Goal: Information Seeking & Learning: Check status

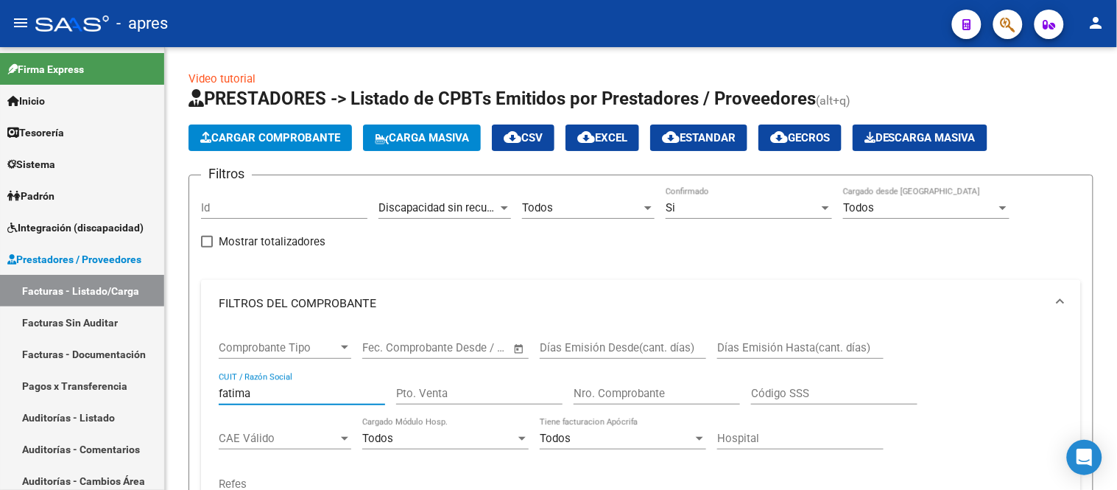
scroll to position [82, 0]
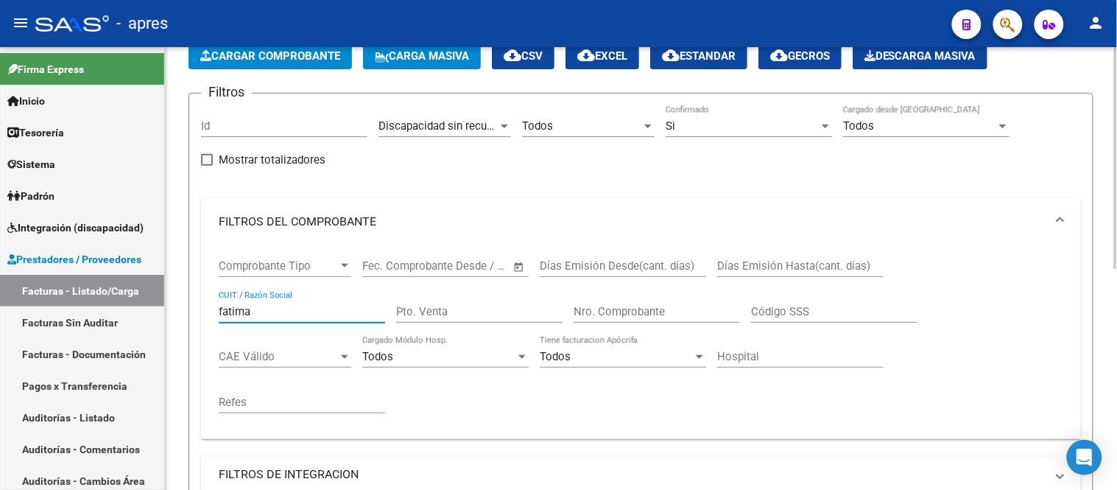
drag, startPoint x: 269, startPoint y: 312, endPoint x: 234, endPoint y: 311, distance: 34.6
click at [223, 304] on div "[PERSON_NAME] / Razón Social" at bounding box center [302, 307] width 166 height 32
type input "f"
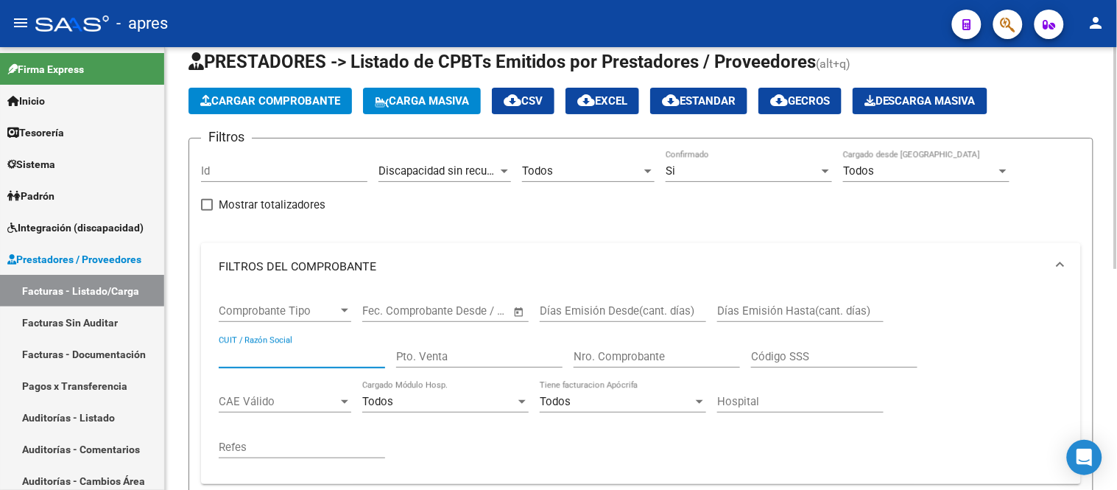
scroll to position [0, 0]
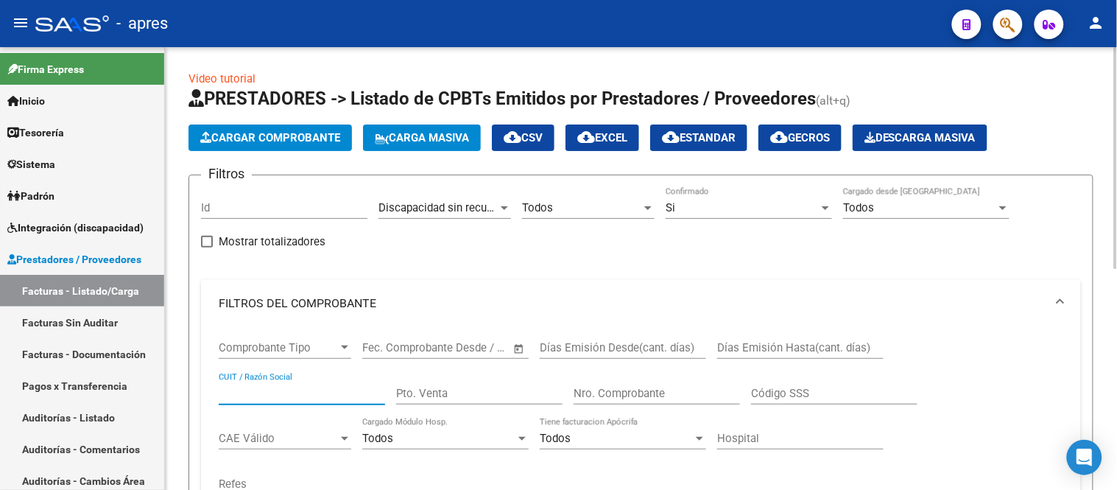
click at [476, 208] on span "Discapacidad sin recupero" at bounding box center [443, 207] width 130 height 13
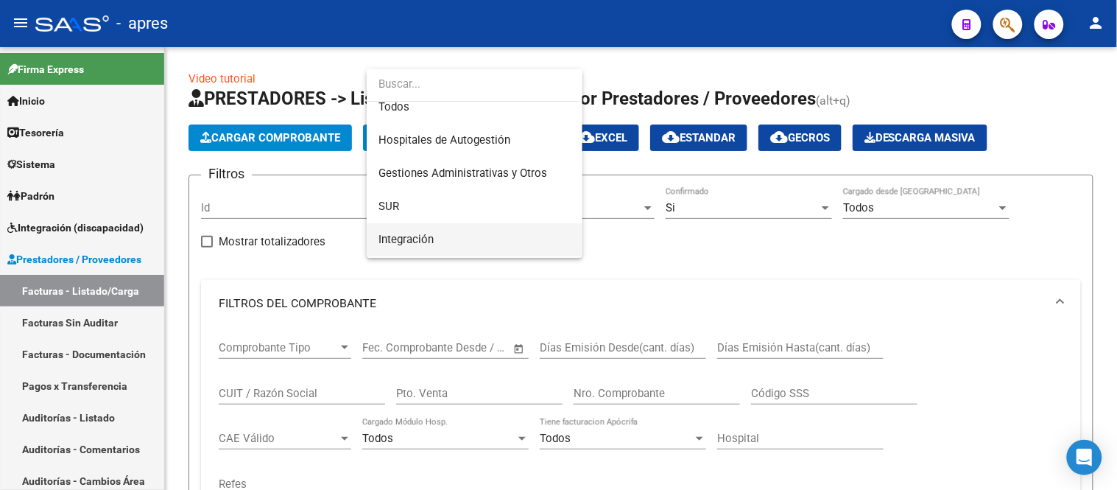
click at [468, 239] on span "Integración" at bounding box center [474, 239] width 192 height 33
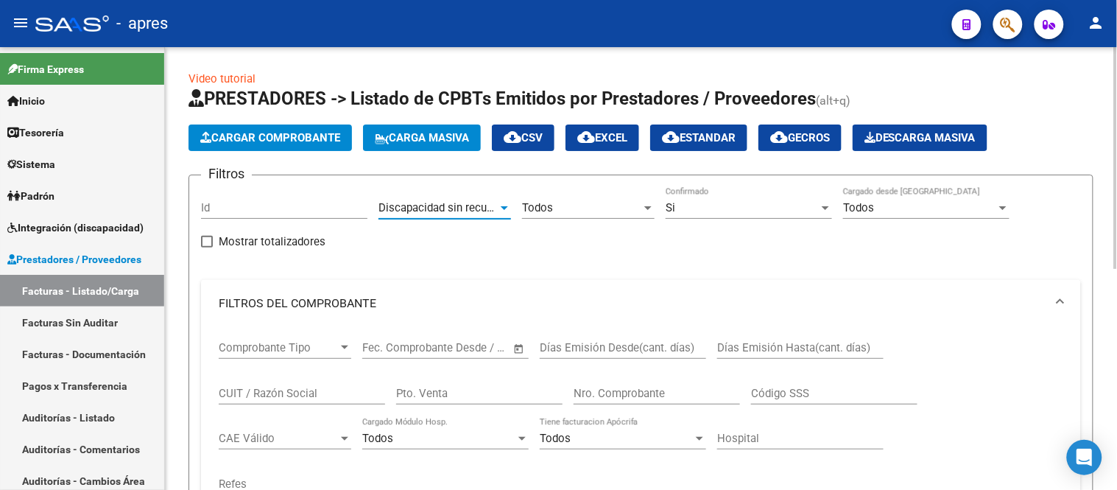
scroll to position [10, 0]
click at [599, 202] on div "Todos" at bounding box center [581, 207] width 119 height 13
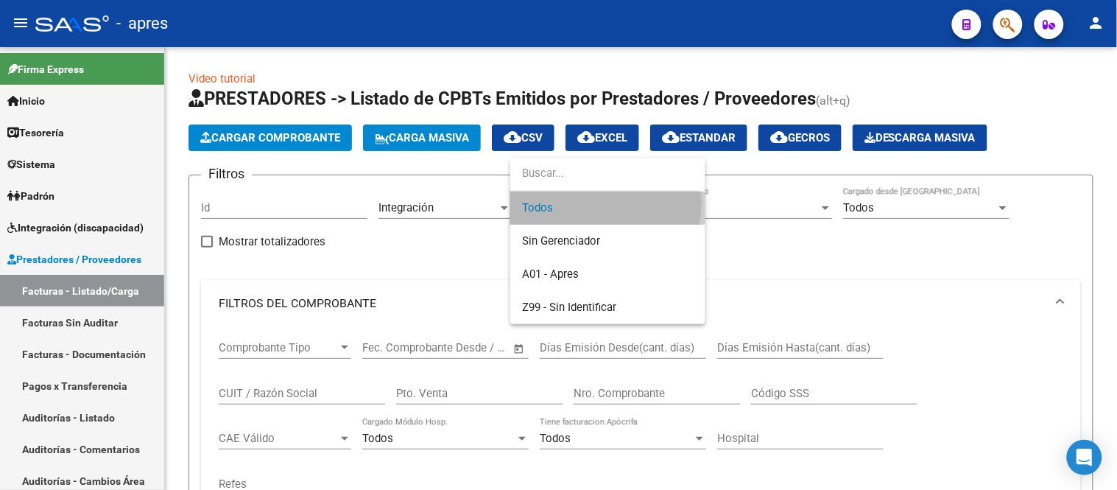
click at [593, 202] on span "Todos" at bounding box center [608, 207] width 172 height 33
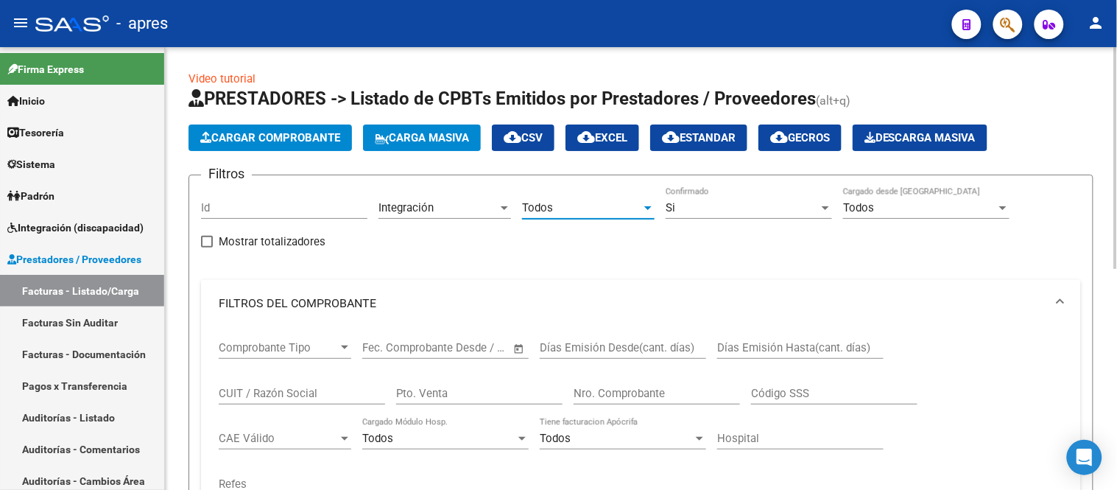
click at [711, 202] on div "Si" at bounding box center [742, 207] width 153 height 13
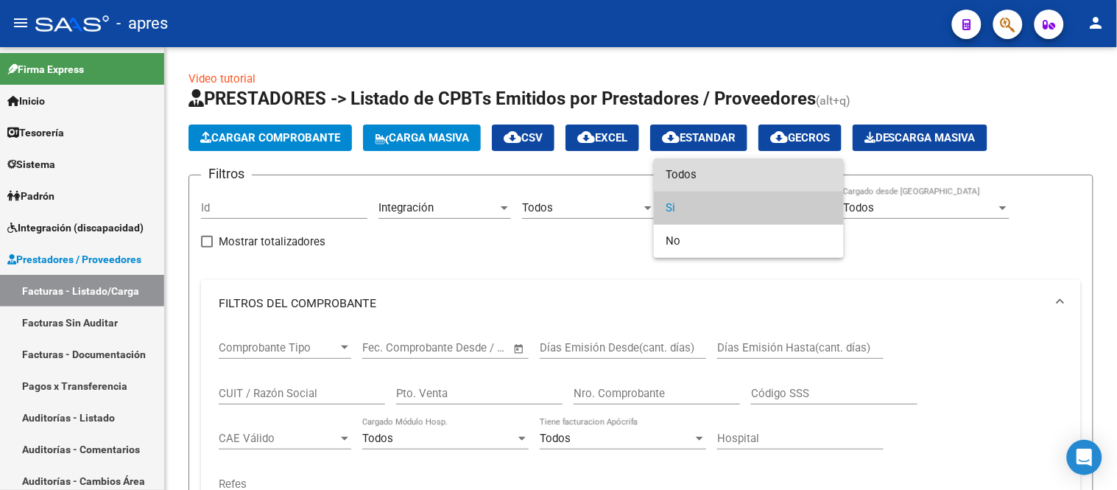
click at [683, 169] on span "Todos" at bounding box center [749, 174] width 166 height 33
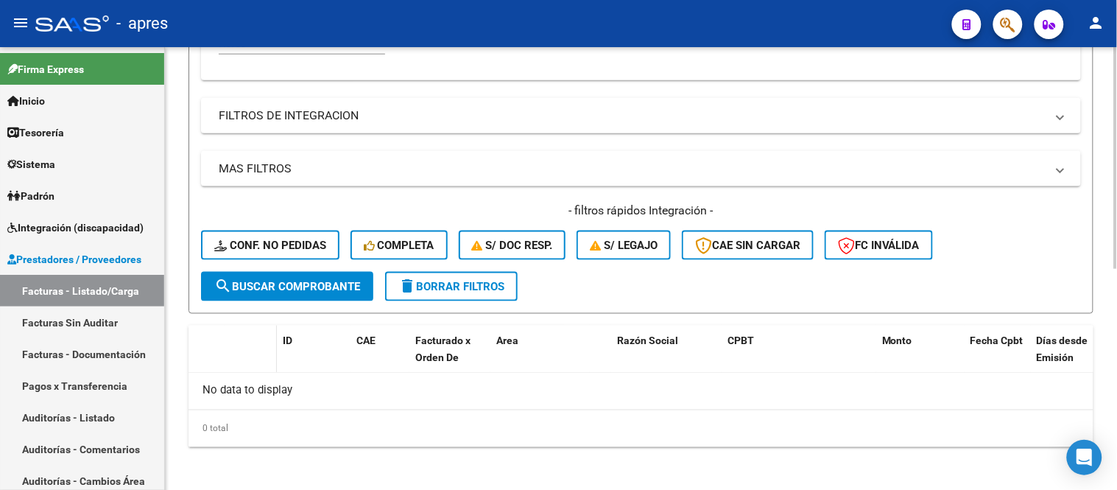
scroll to position [443, 0]
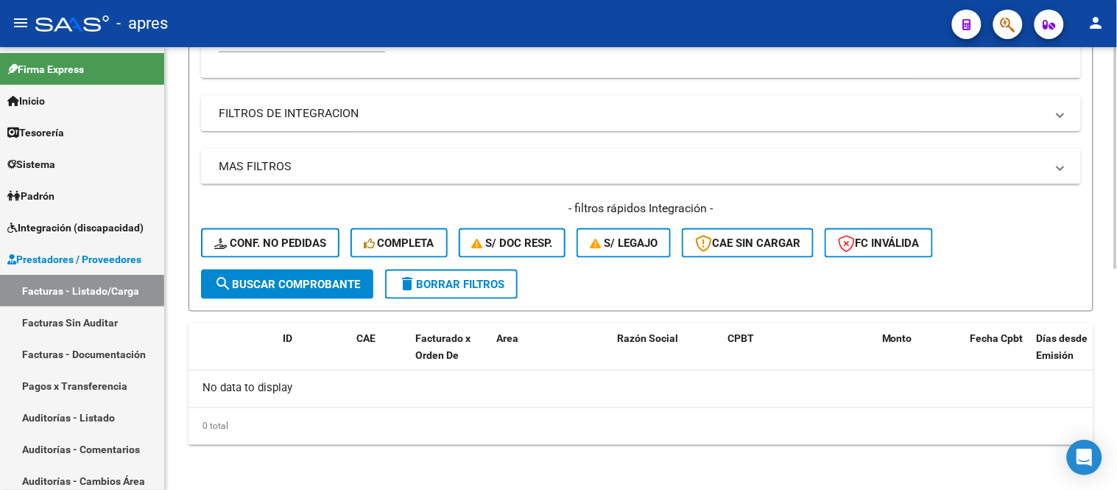
click at [298, 119] on mat-panel-title "FILTROS DE INTEGRACION" at bounding box center [632, 113] width 827 height 16
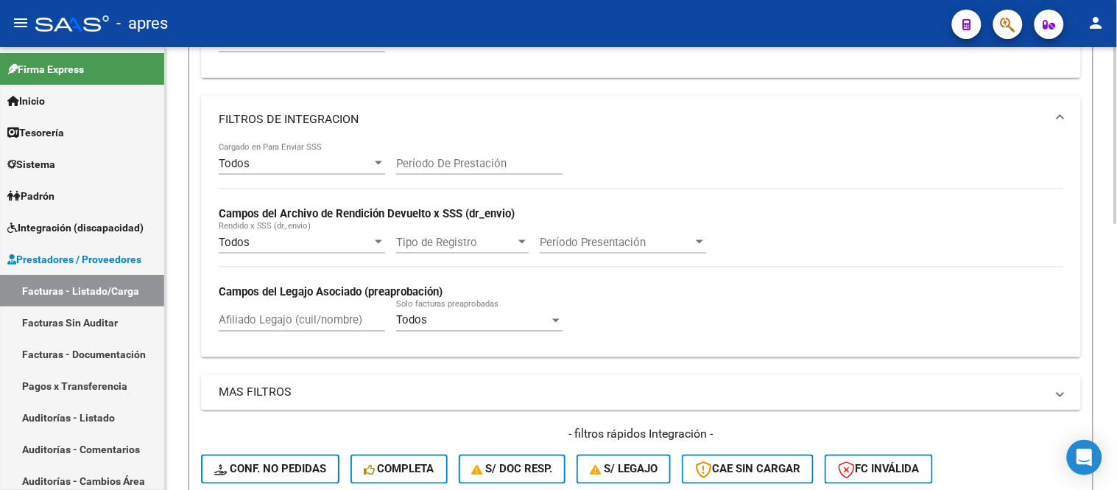
click at [253, 322] on input "Afiliado Legajo (cuil/nombre)" at bounding box center [302, 320] width 166 height 13
type input "g"
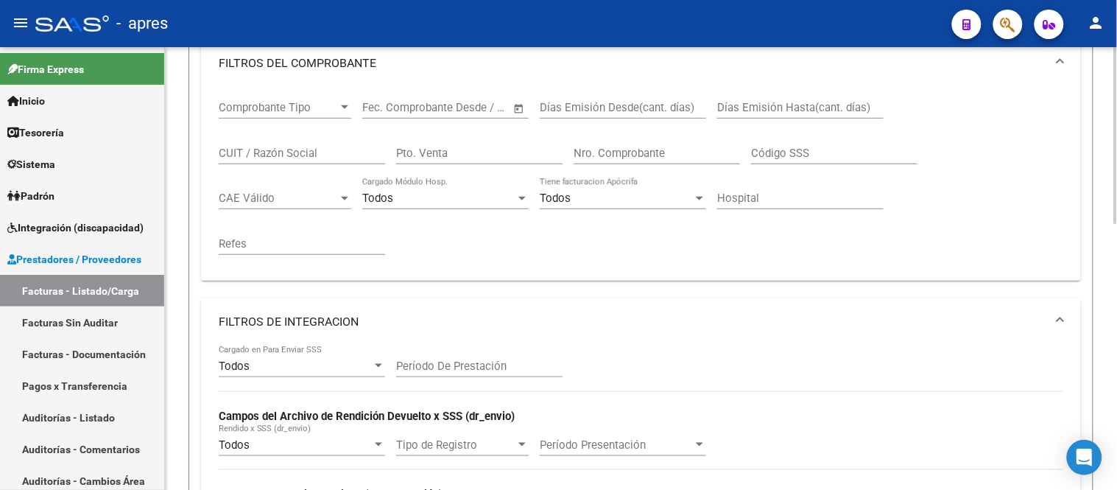
scroll to position [197, 0]
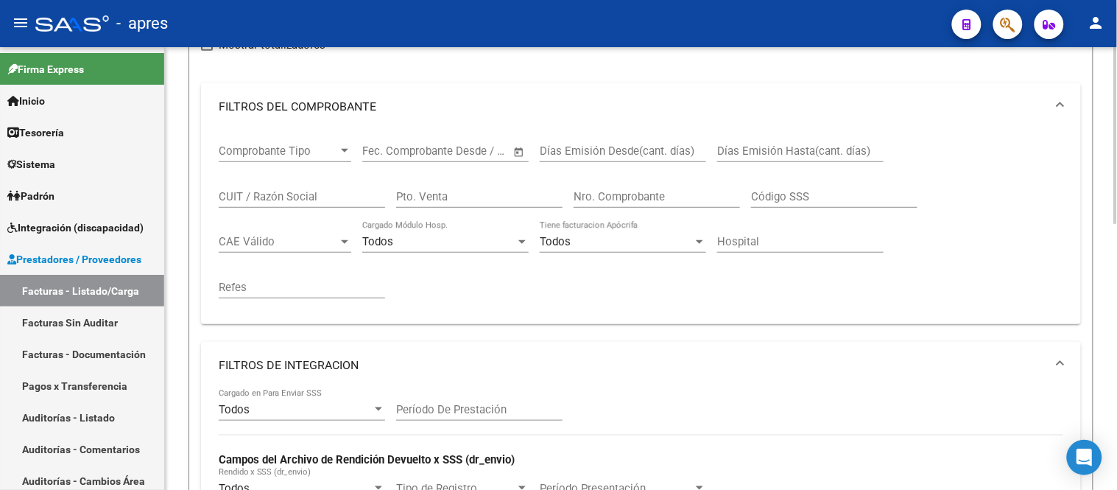
click at [583, 151] on input "Días Emisión Desde(cant. días)" at bounding box center [623, 150] width 166 height 13
click at [639, 190] on input "Nro. Comprobante" at bounding box center [657, 196] width 166 height 13
click at [582, 195] on input "2320" at bounding box center [657, 196] width 166 height 13
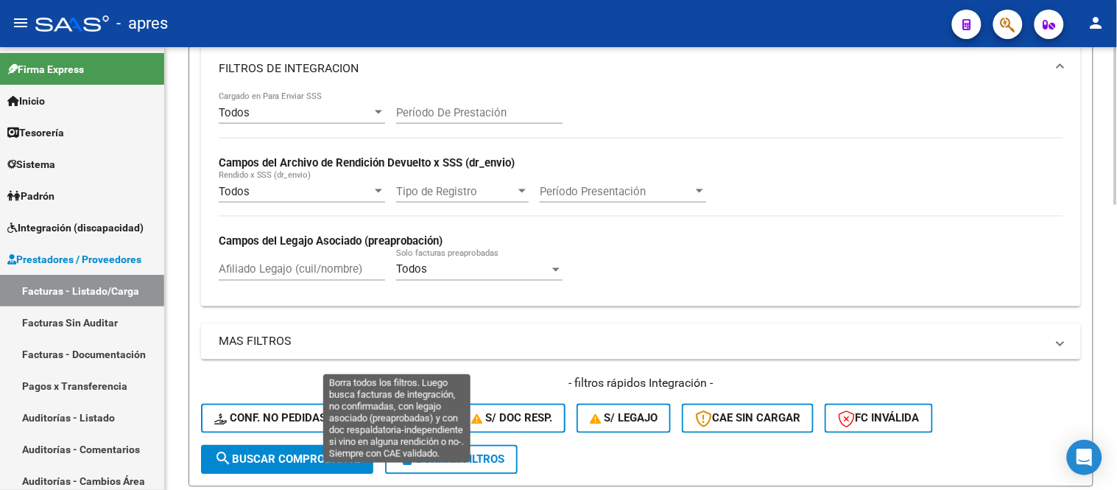
scroll to position [476, 0]
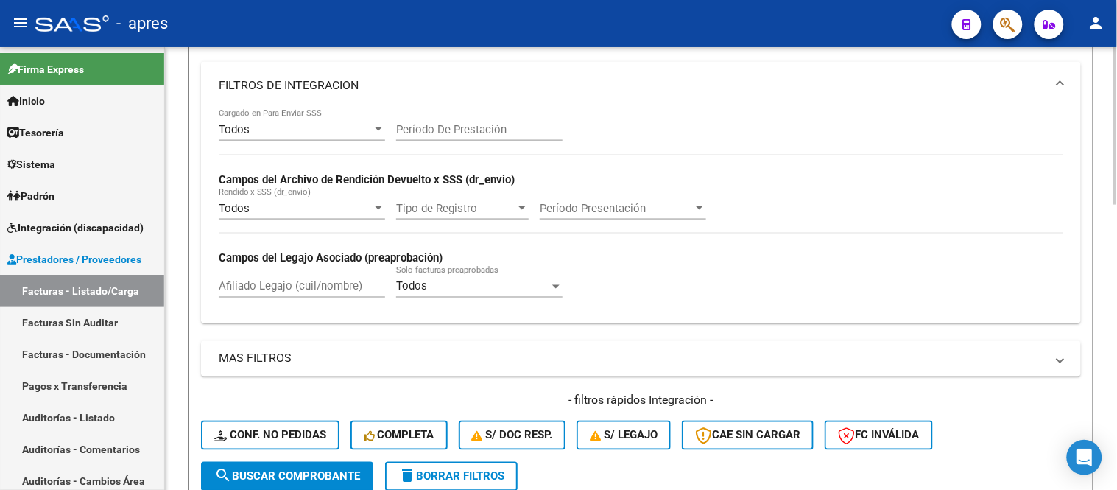
type input "320"
click at [300, 290] on input "Afiliado Legajo (cuil/nombre)" at bounding box center [302, 286] width 166 height 13
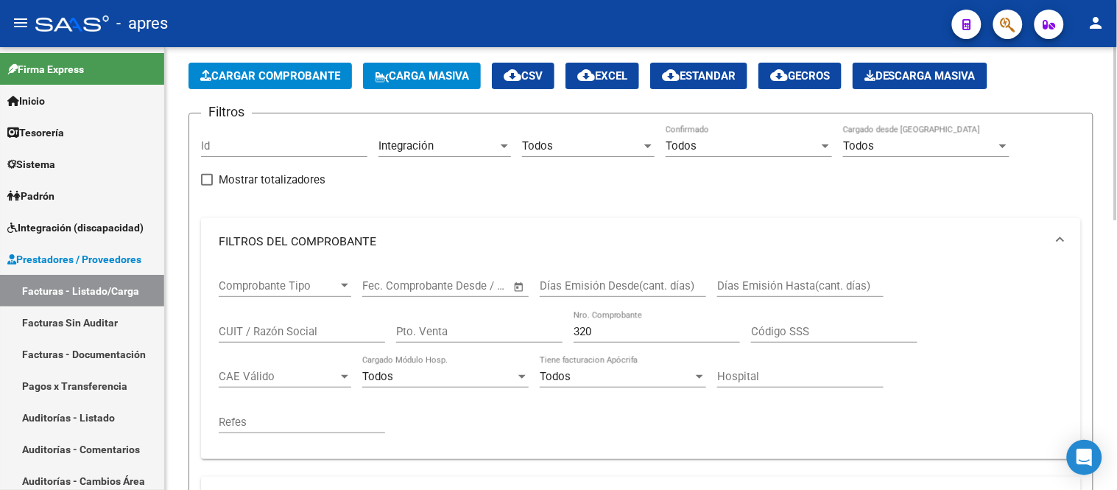
scroll to position [39, 0]
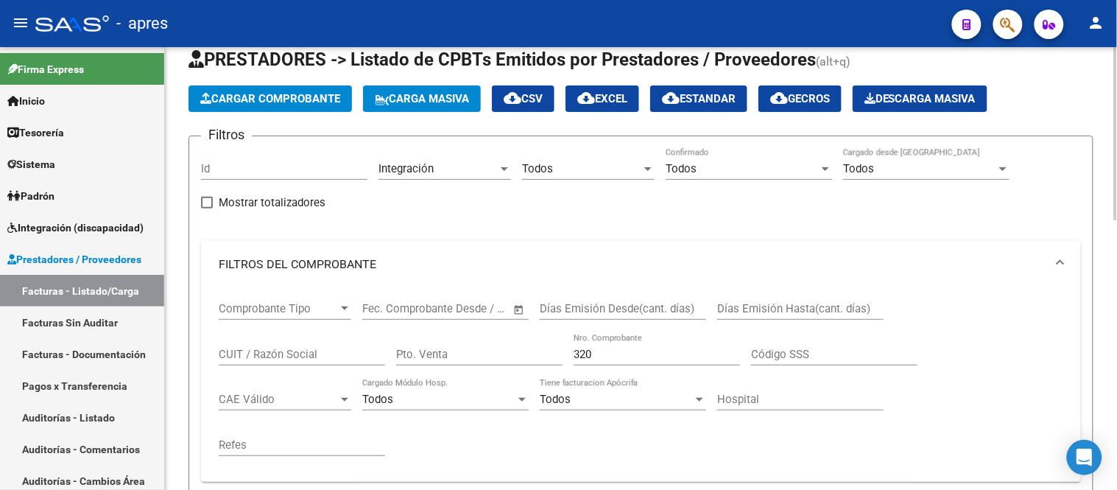
type input "[PERSON_NAME]"
drag, startPoint x: 599, startPoint y: 356, endPoint x: 569, endPoint y: 366, distance: 31.9
click at [564, 362] on div "Comprobante Tipo Comprobante Tipo Fecha inicio – Fecha fin Fec. Comprobante Des…" at bounding box center [641, 379] width 845 height 182
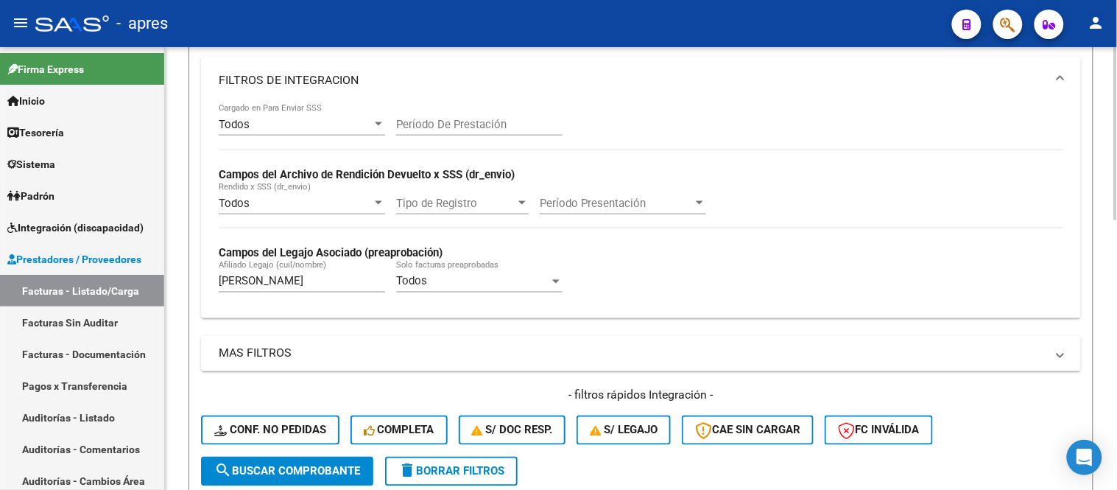
scroll to position [612, 0]
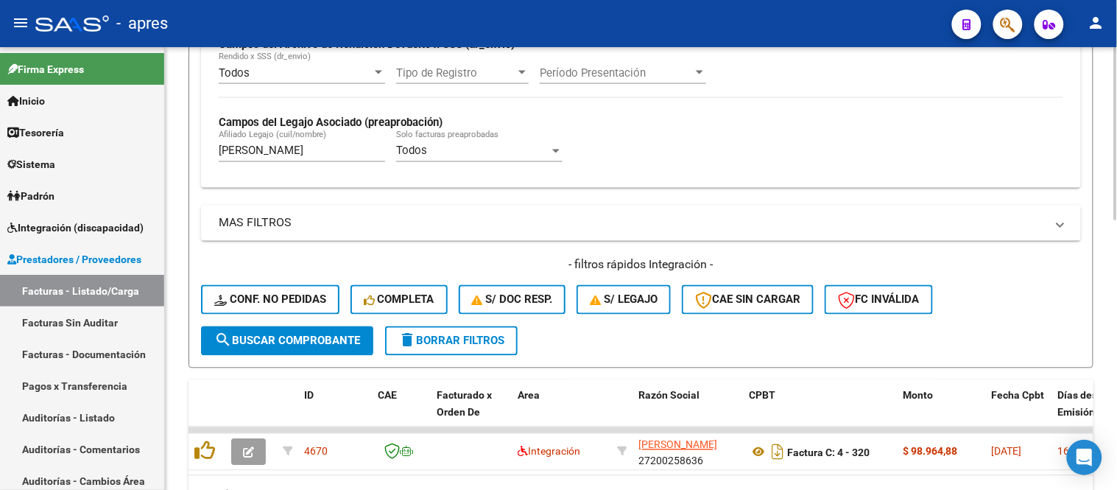
click at [244, 342] on span "search Buscar Comprobante" at bounding box center [287, 340] width 146 height 13
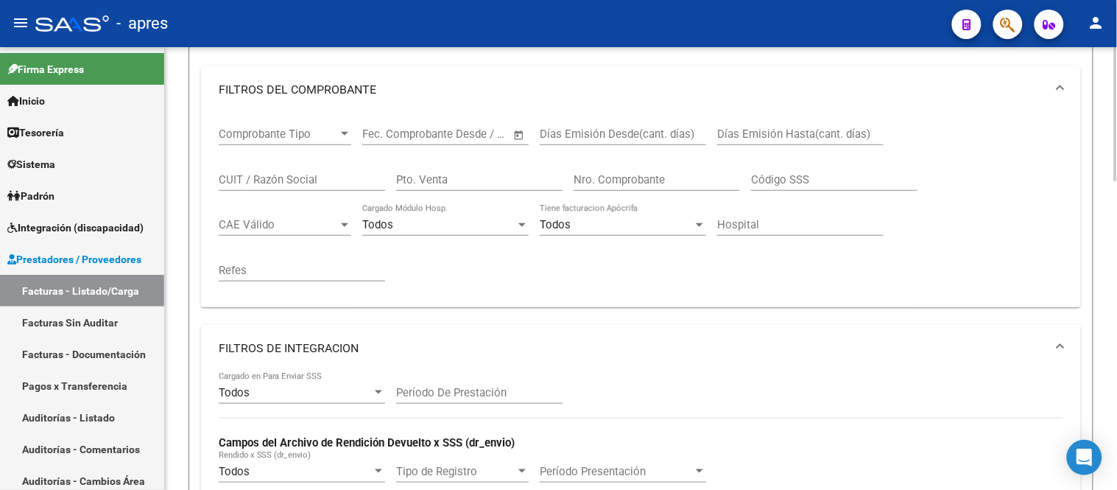
scroll to position [121, 0]
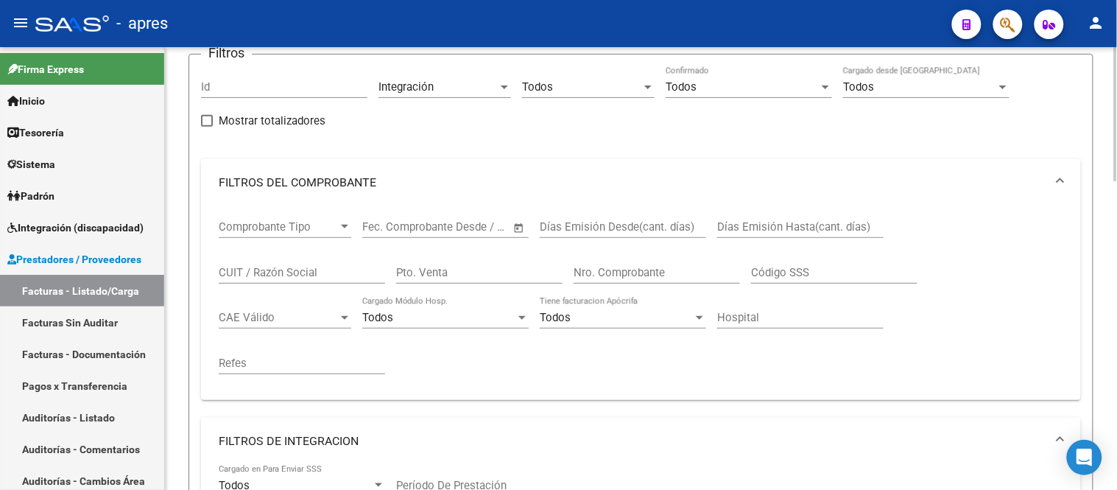
click at [289, 273] on input "CUIT / Razón Social" at bounding box center [302, 272] width 166 height 13
